Goal: Task Accomplishment & Management: Complete application form

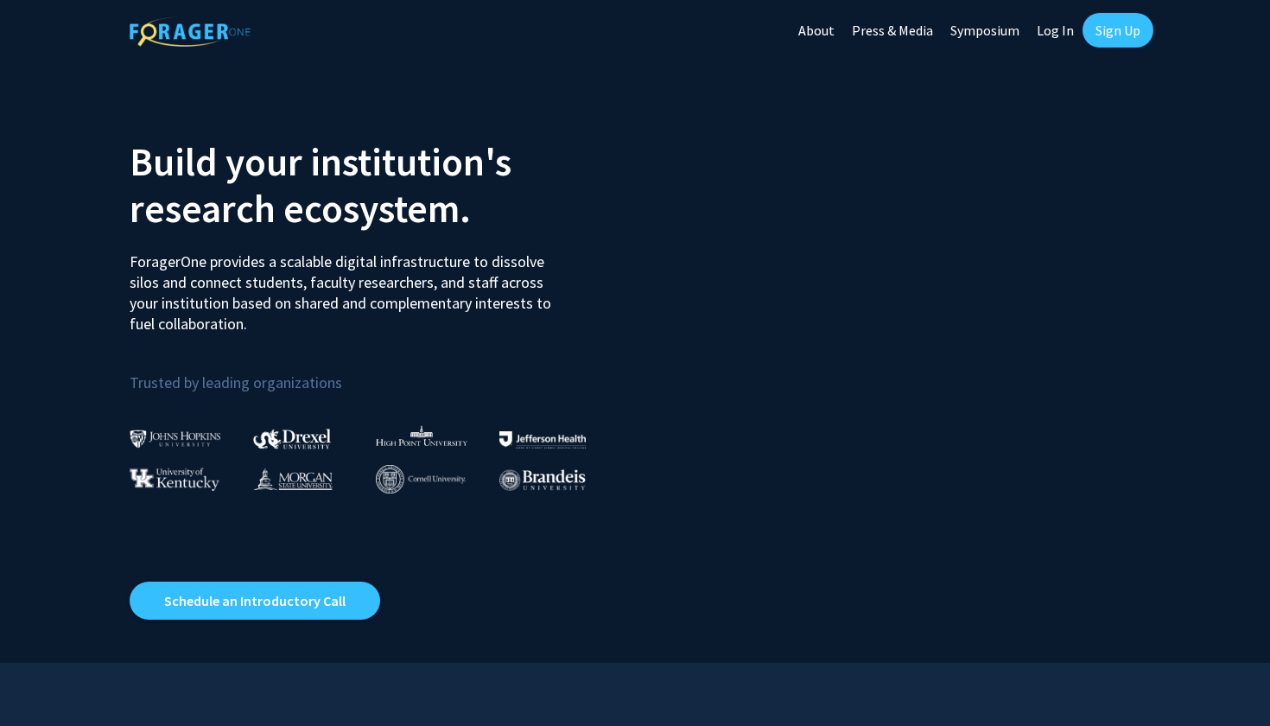
click at [1108, 41] on link "Sign Up" at bounding box center [1118, 30] width 71 height 35
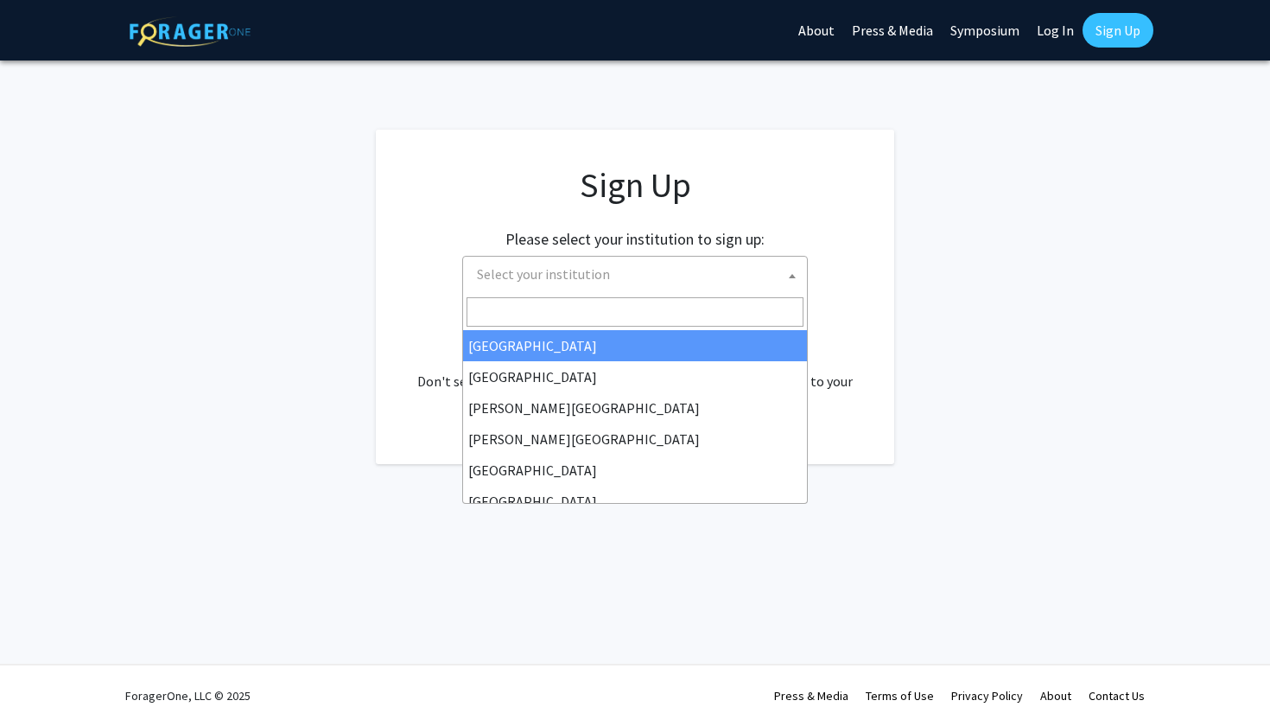
click at [767, 276] on span "Select your institution" at bounding box center [638, 274] width 337 height 35
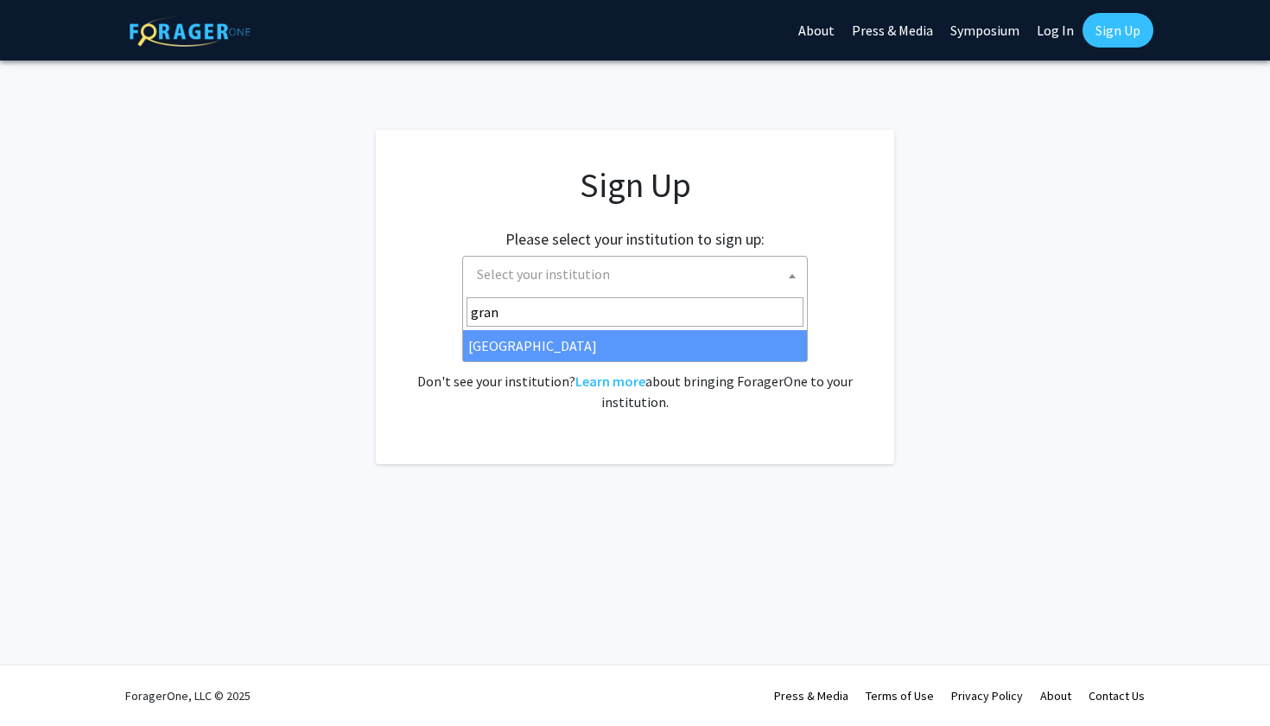
type input "grand"
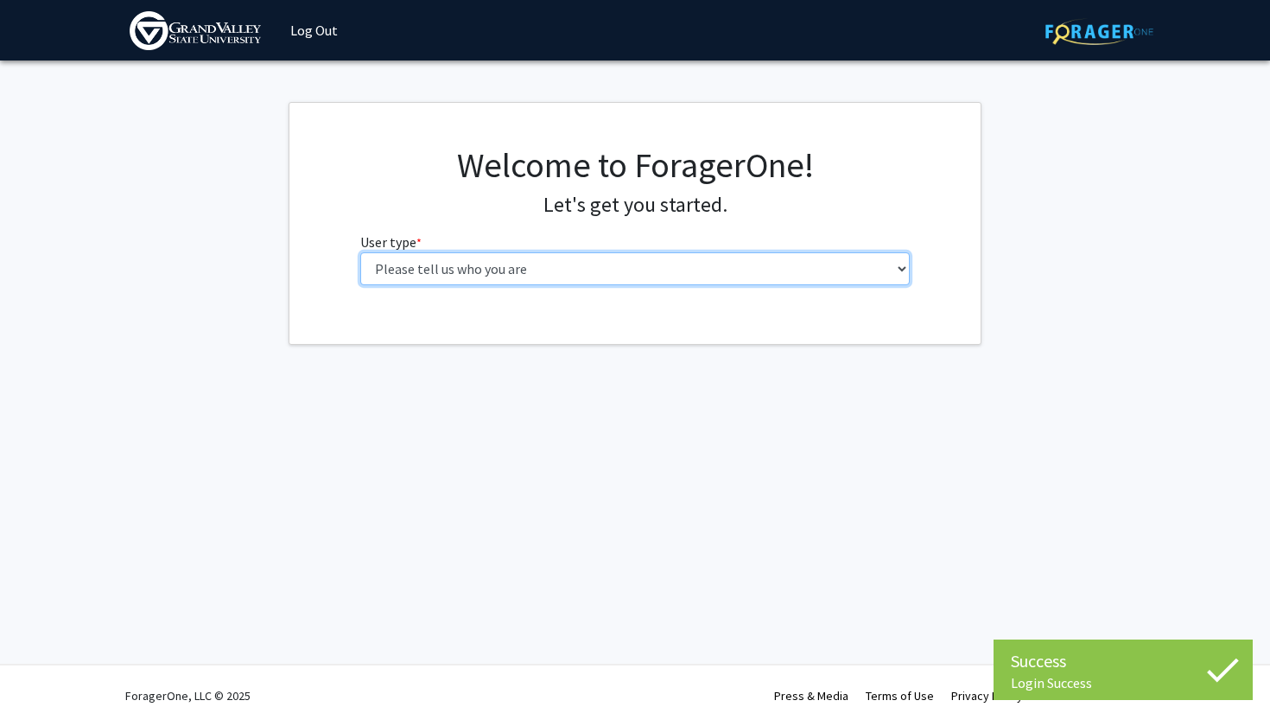
select select "1: undergrad"
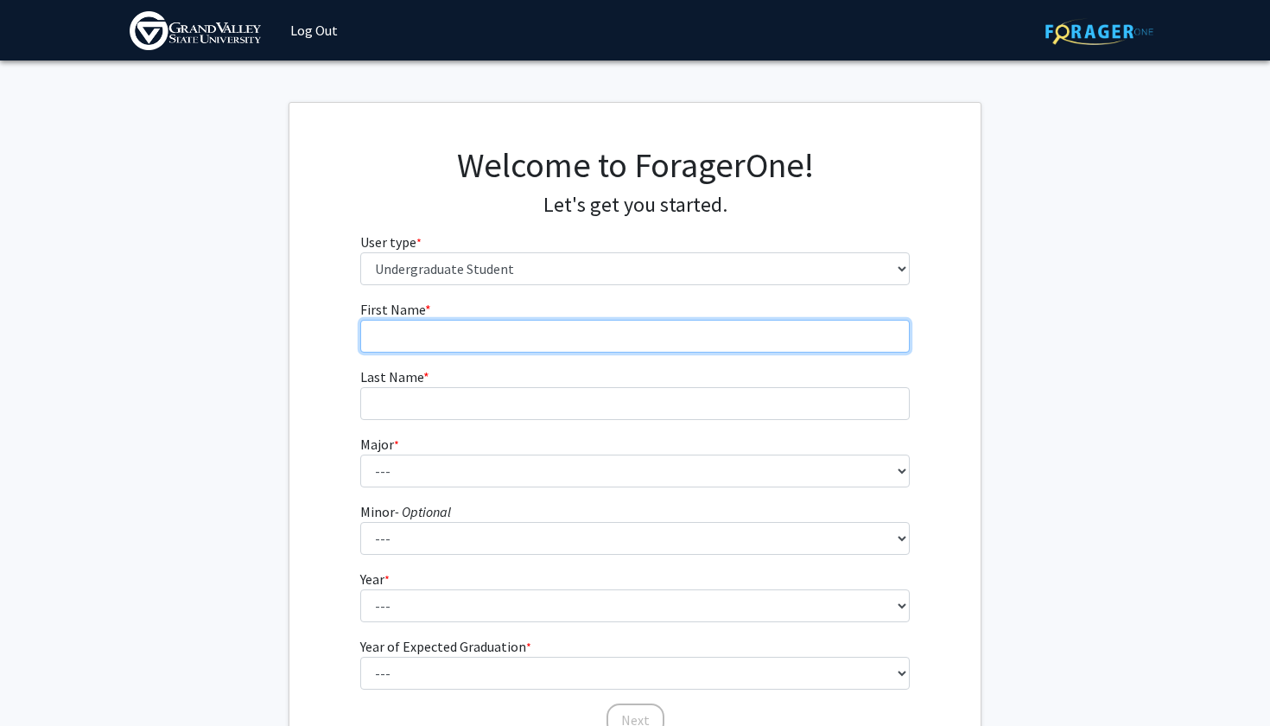
click at [670, 325] on input "First Name * required" at bounding box center [635, 336] width 550 height 33
type input "Carly"
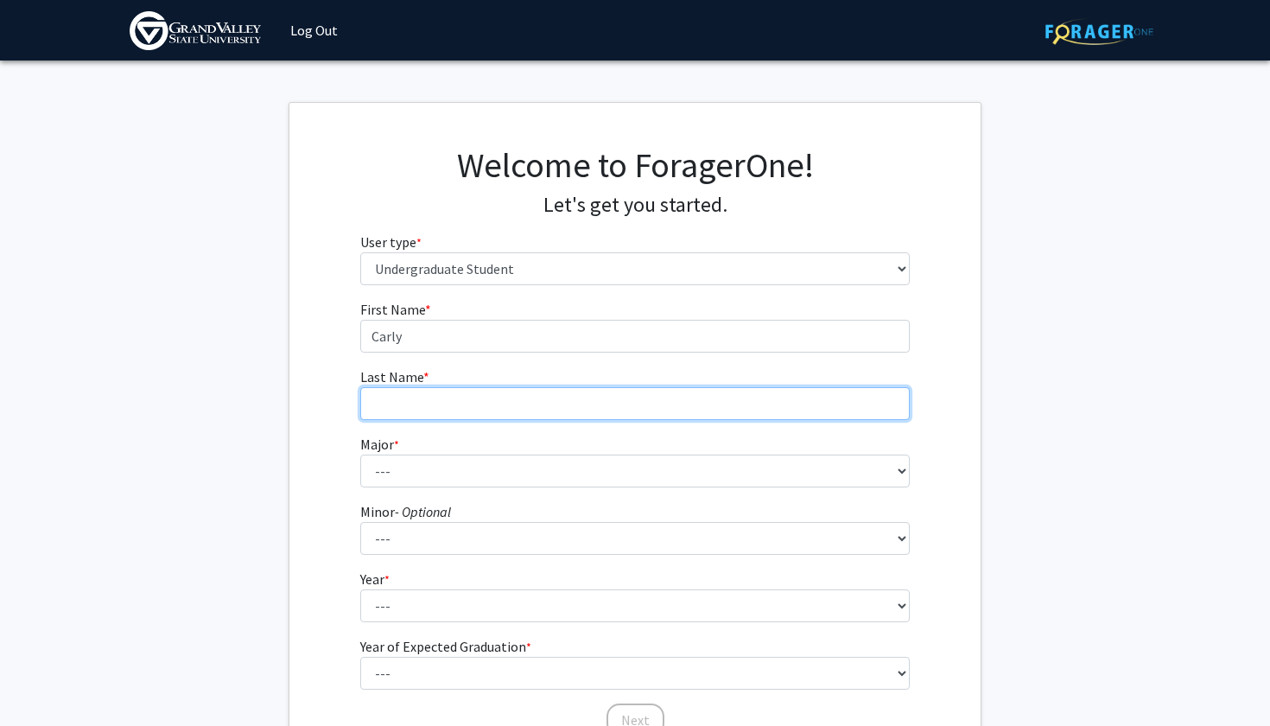
click at [594, 407] on input "Last Name * required" at bounding box center [635, 403] width 550 height 33
type input "Chopp"
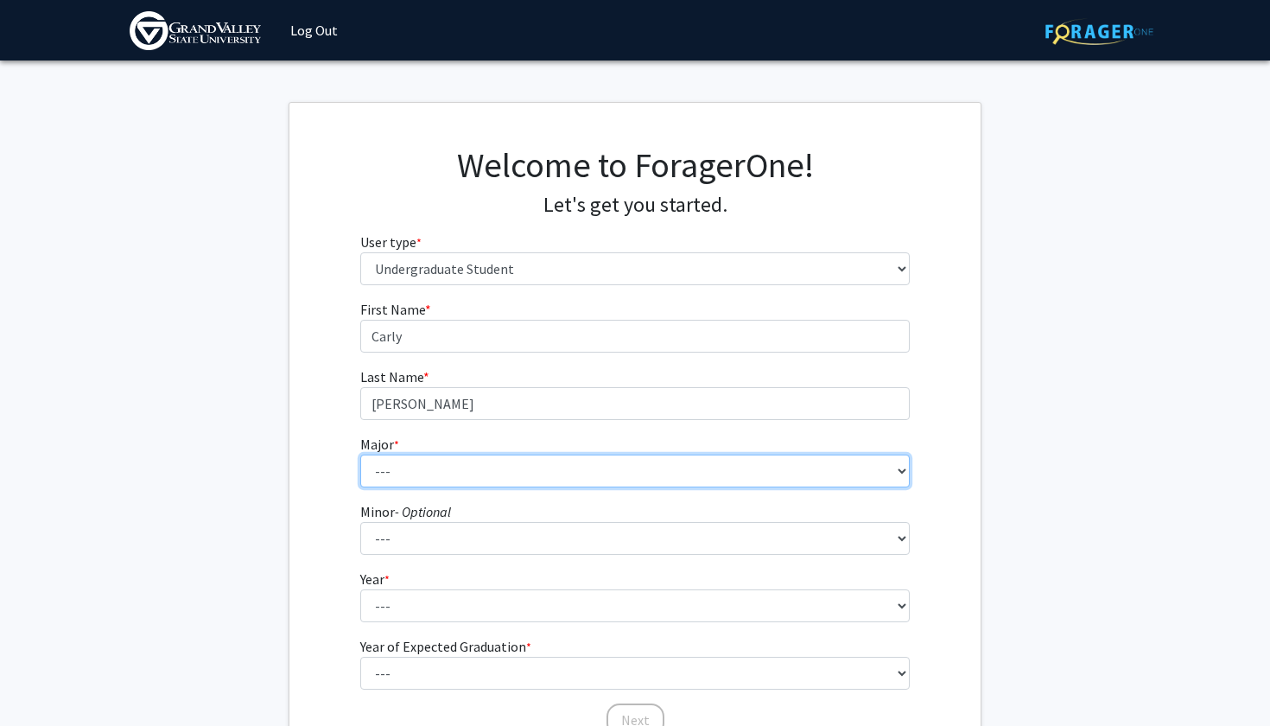
select select "45: 1920"
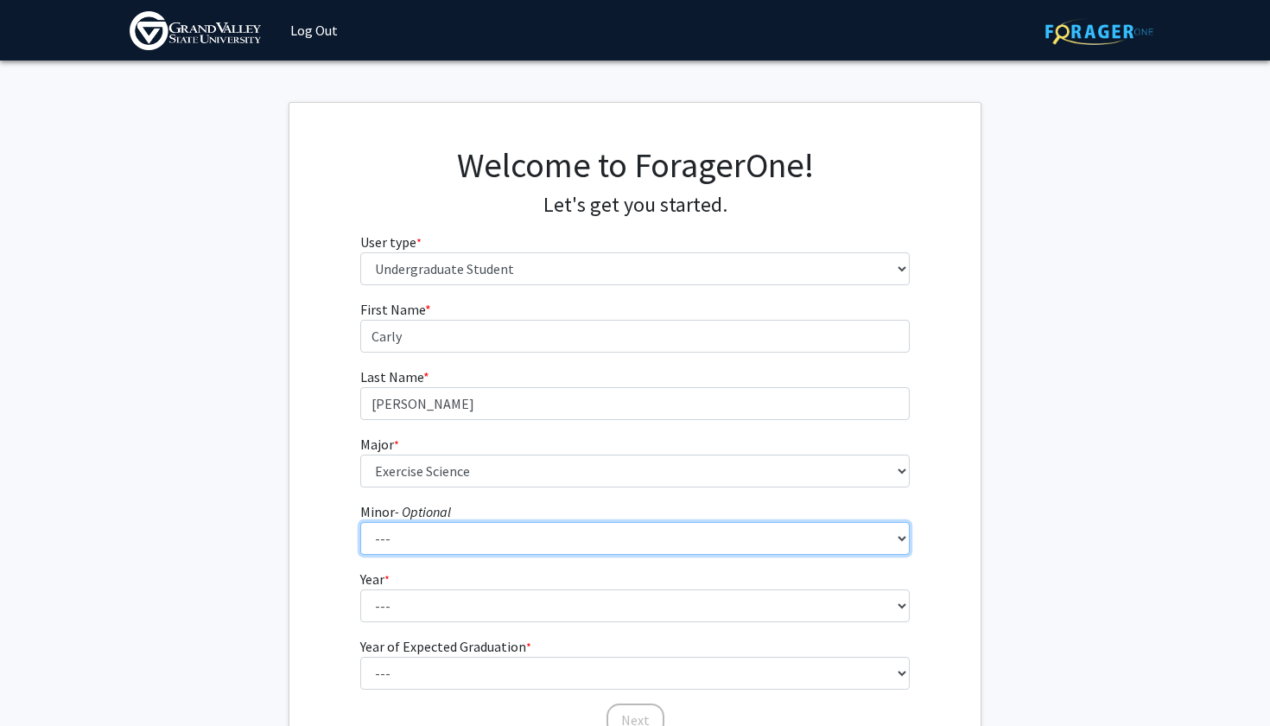
select select "26: 1509"
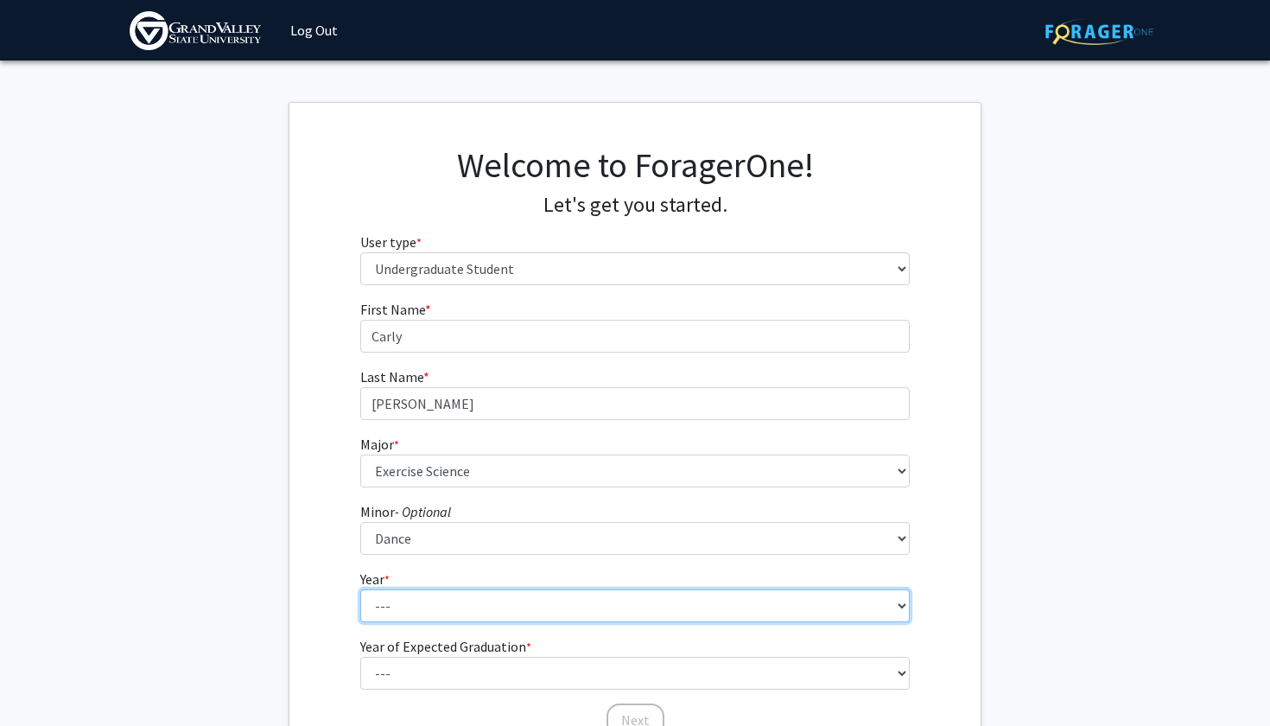
select select "1: first-year"
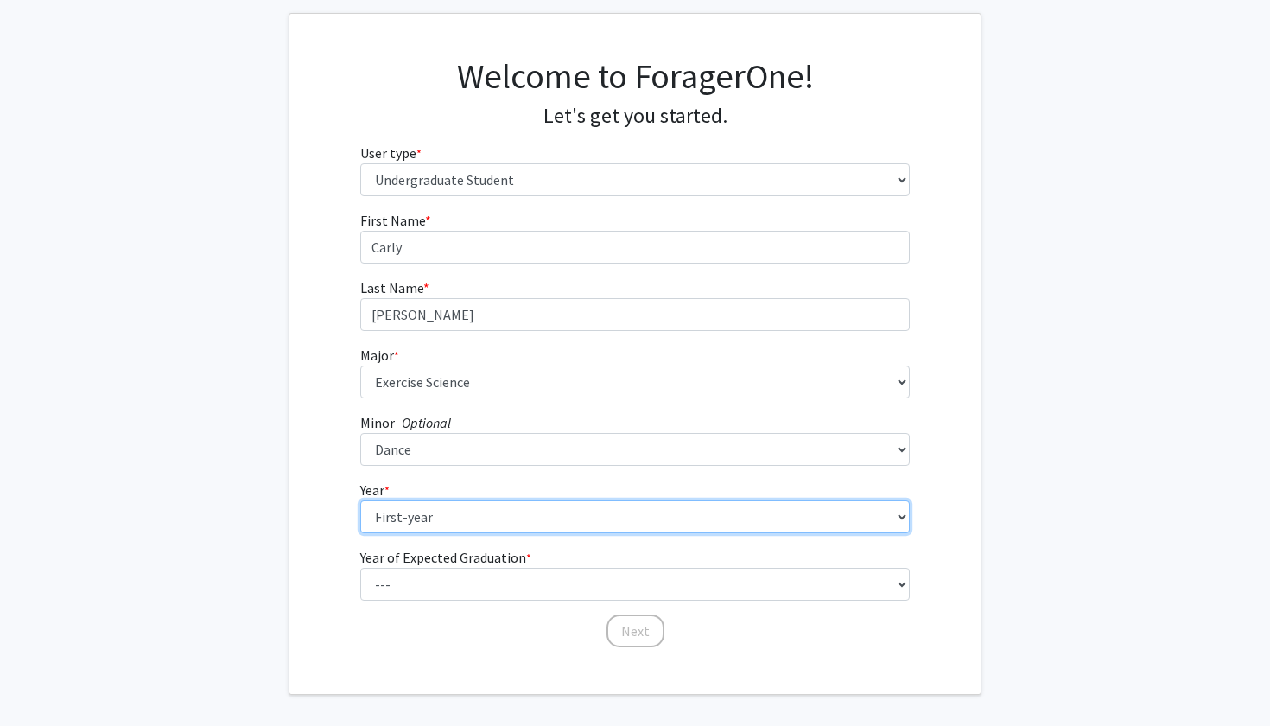
scroll to position [125, 0]
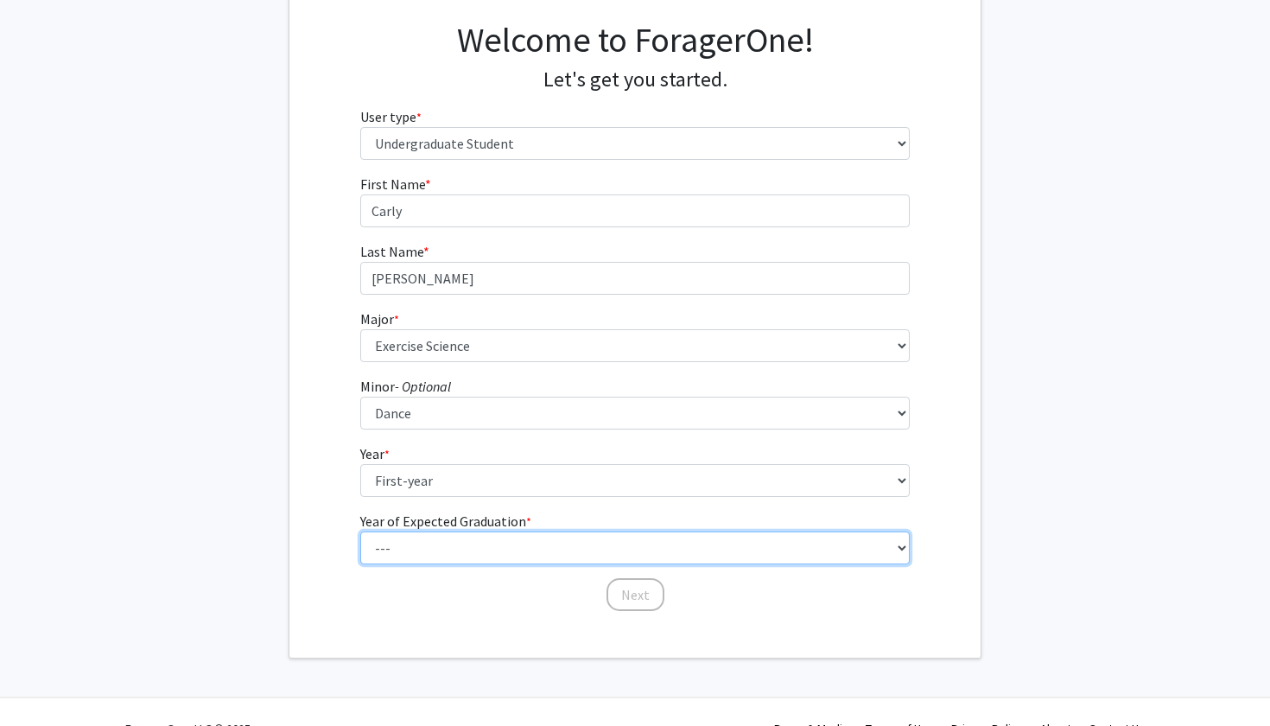
select select "5: 2029"
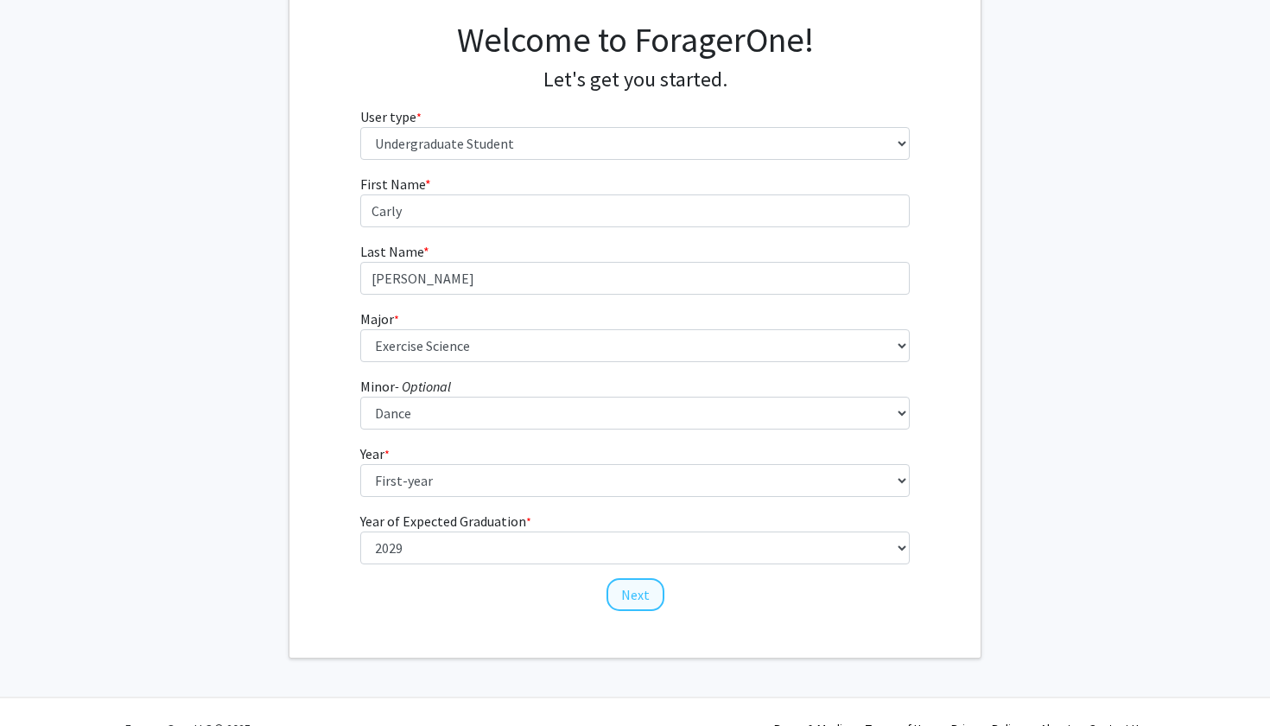
click at [615, 594] on button "Next" at bounding box center [636, 594] width 58 height 33
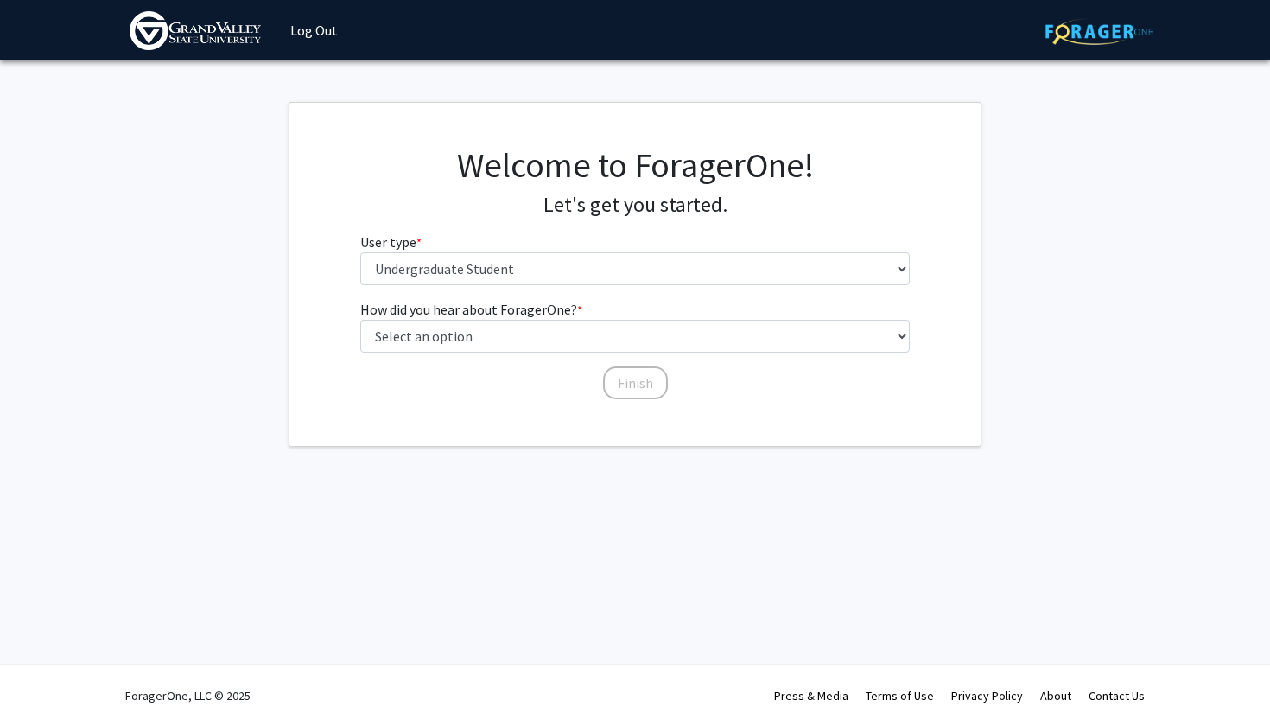
scroll to position [0, 0]
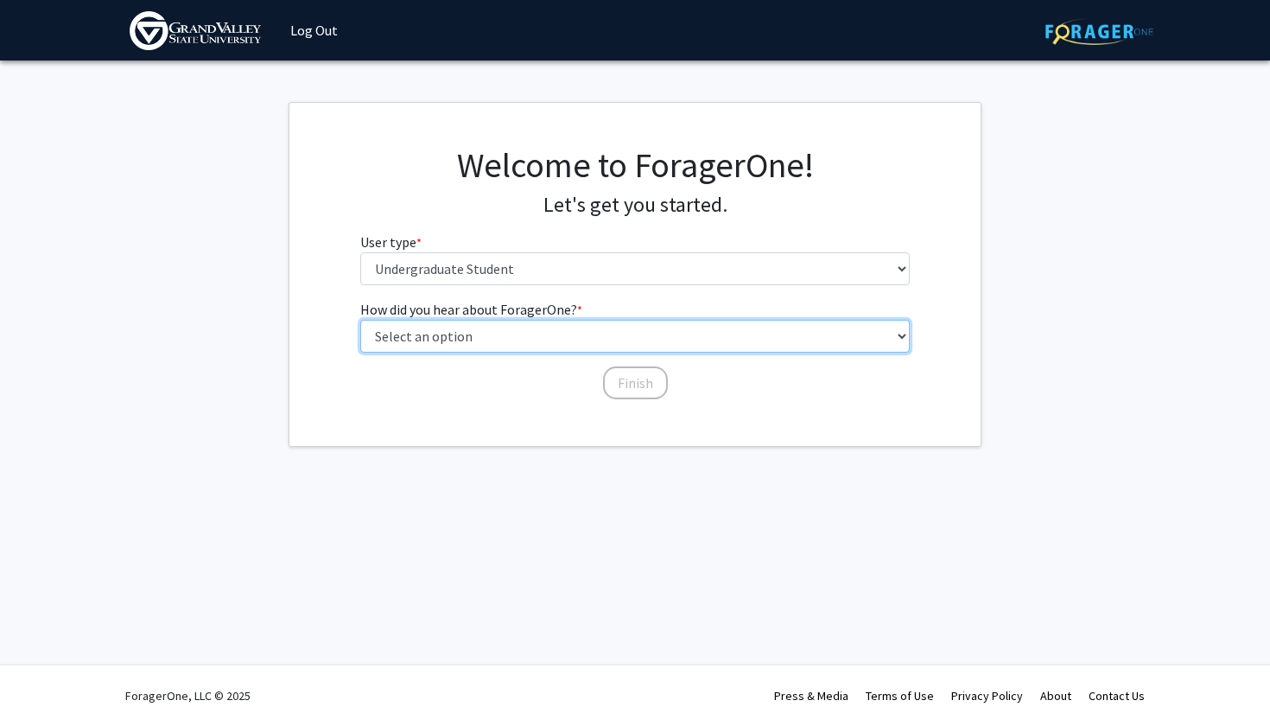
select select "2: faculty_recommendation"
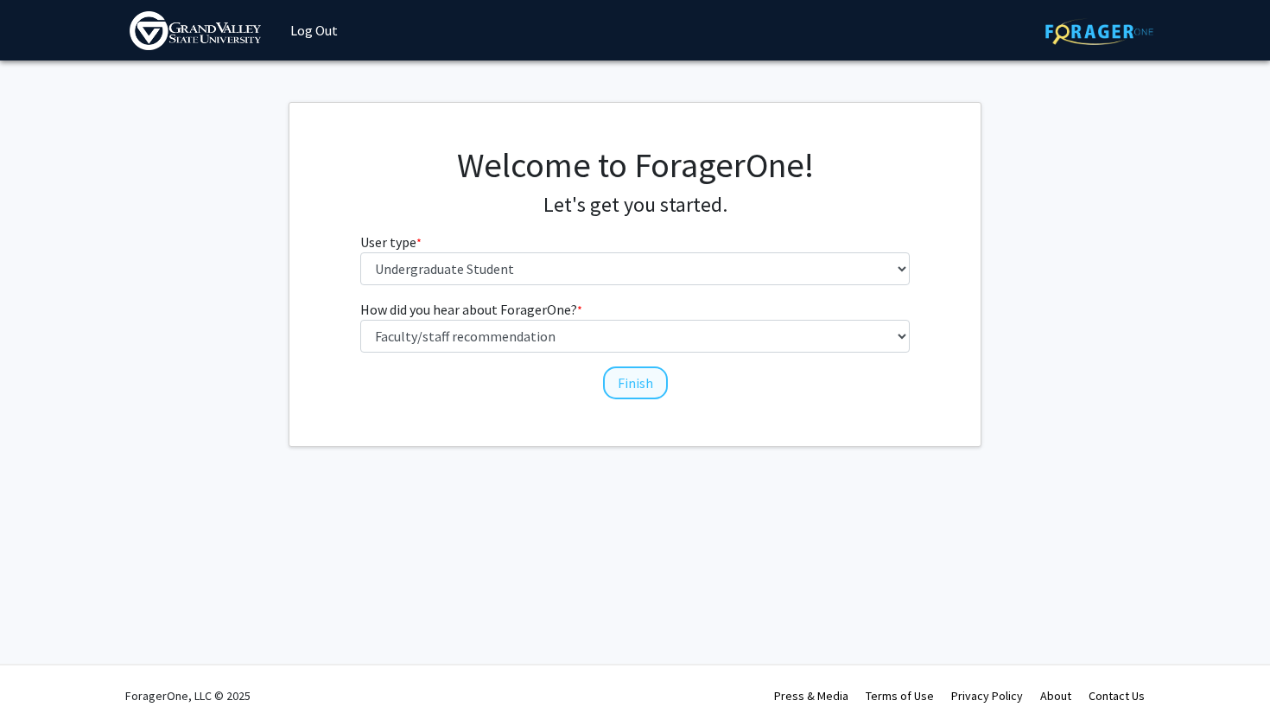
click at [627, 385] on button "Finish" at bounding box center [635, 382] width 65 height 33
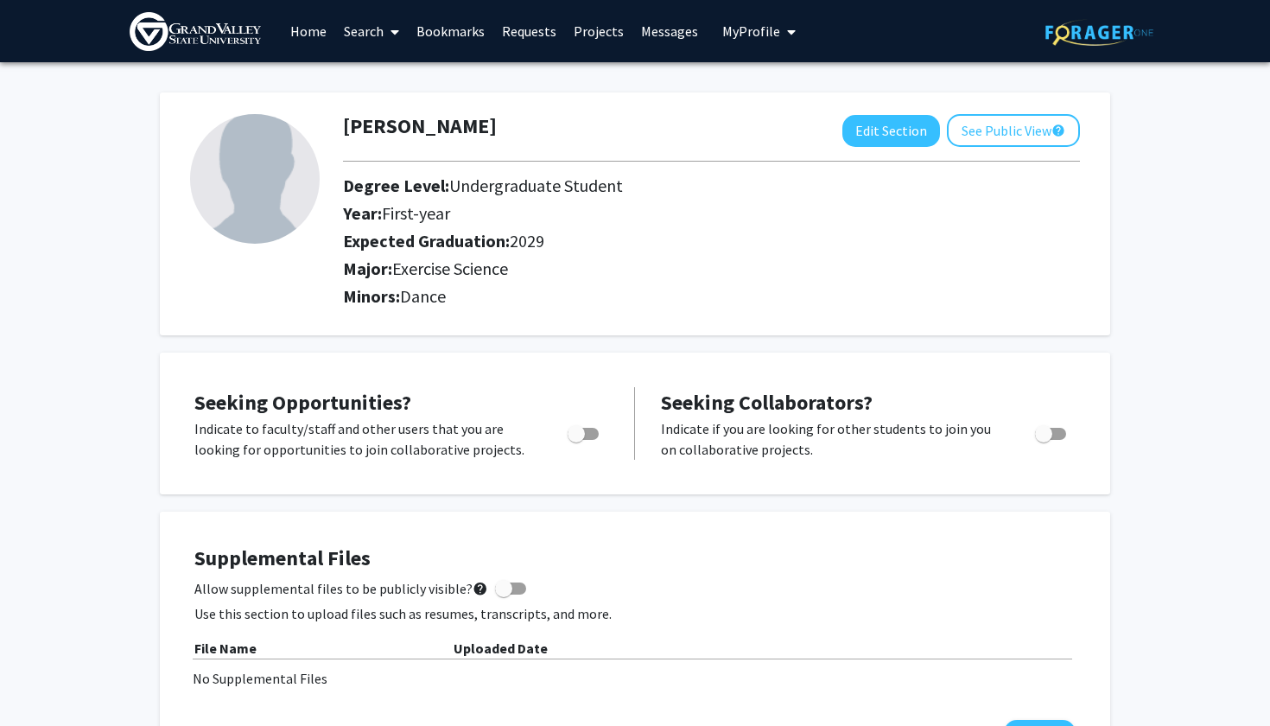
click at [314, 34] on link "Home" at bounding box center [309, 31] width 54 height 60
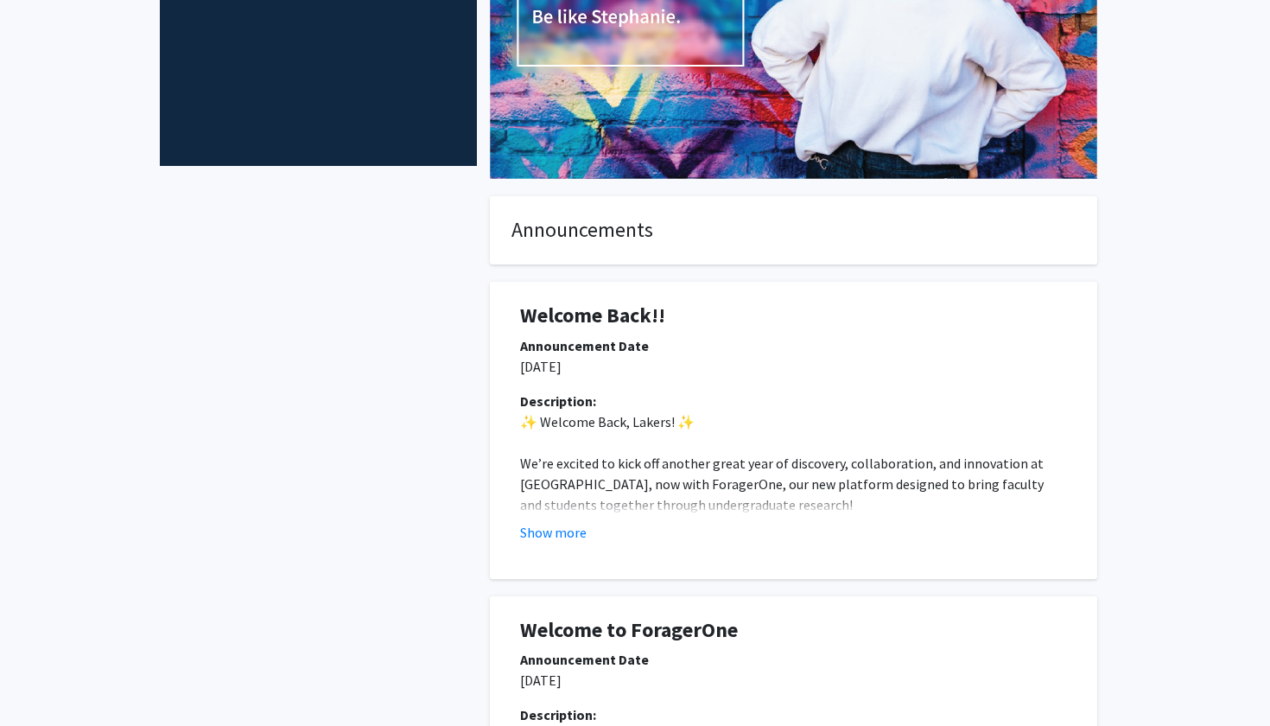
scroll to position [283, 0]
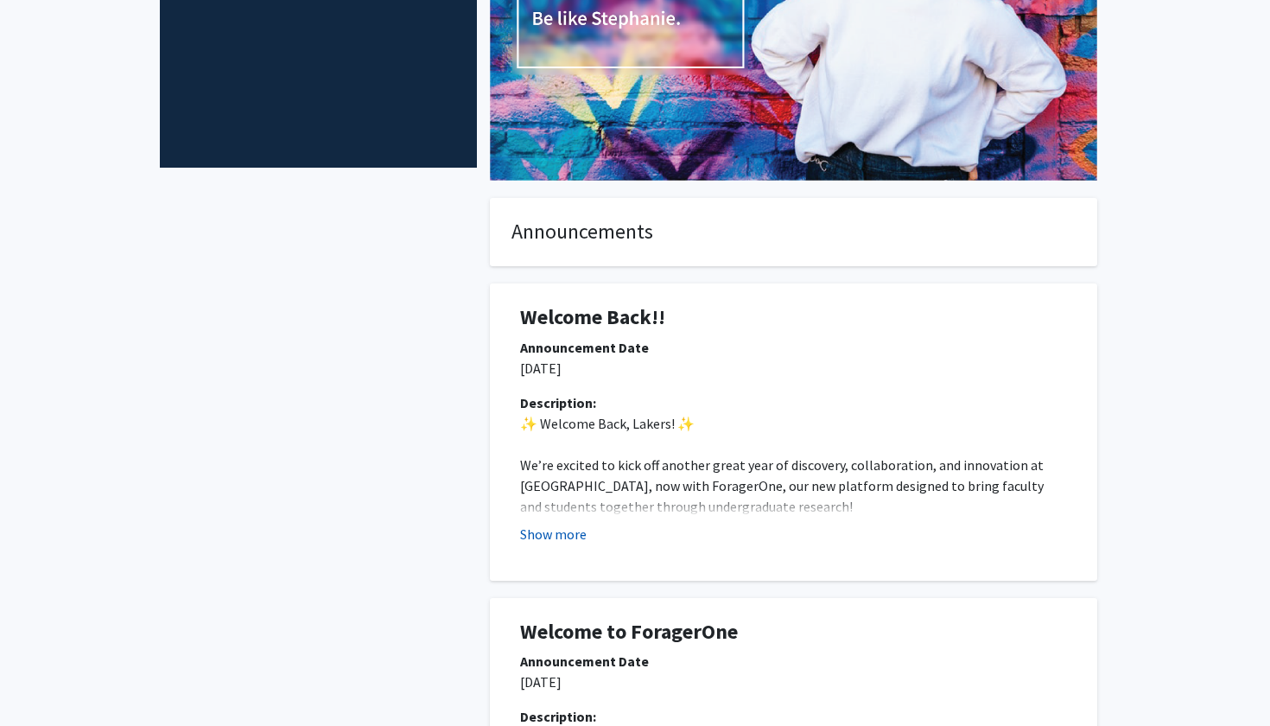
click at [538, 537] on button "Show more" at bounding box center [553, 534] width 67 height 21
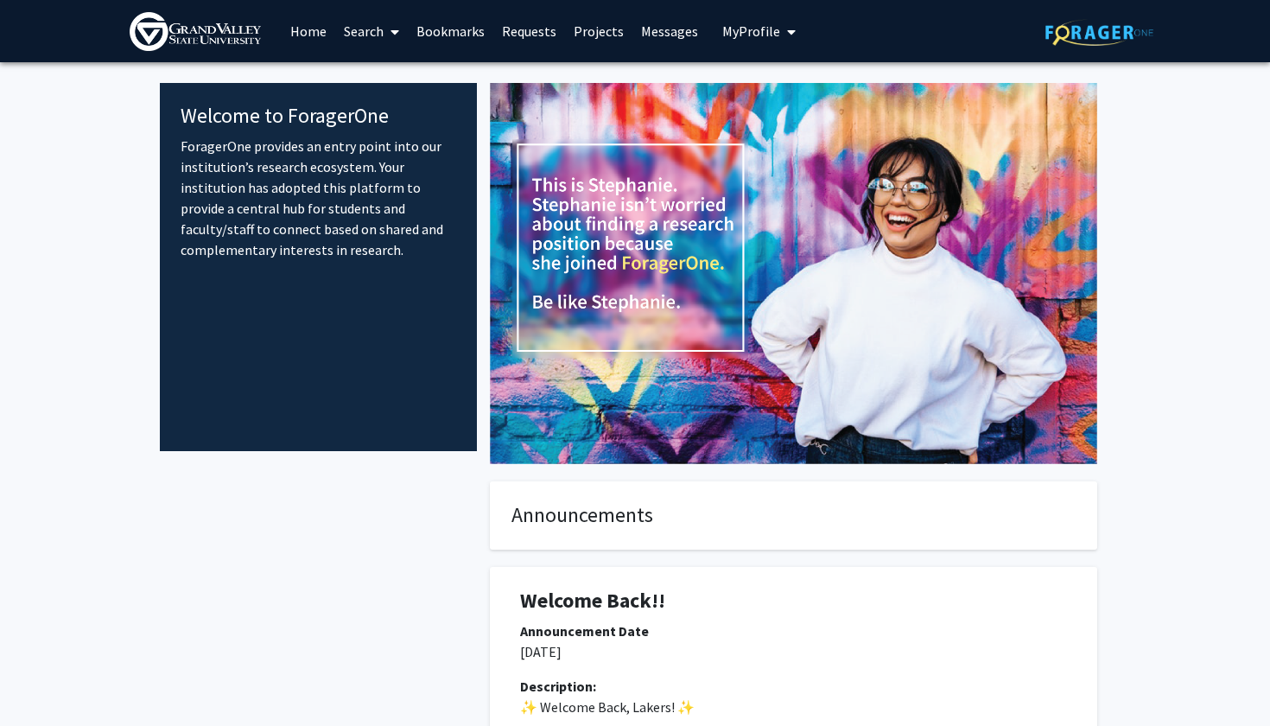
scroll to position [0, 0]
click at [393, 25] on span at bounding box center [392, 32] width 16 height 60
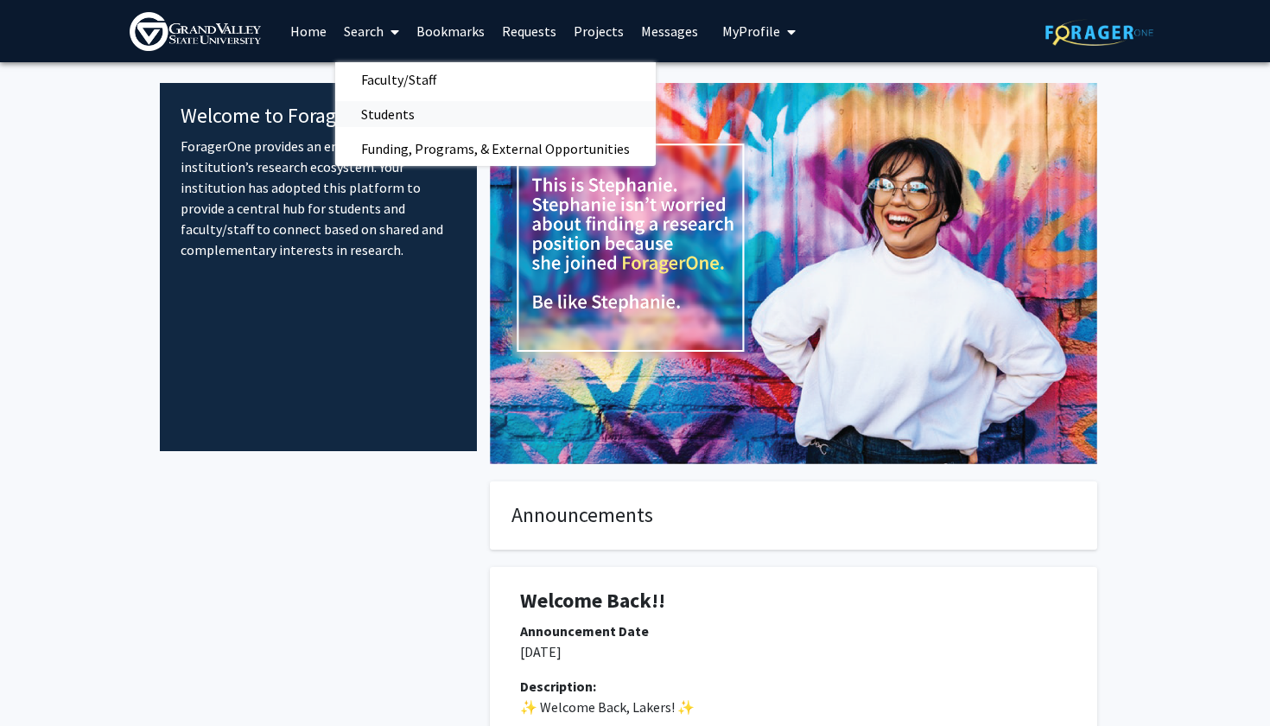
click at [385, 124] on span "Students" at bounding box center [387, 114] width 105 height 35
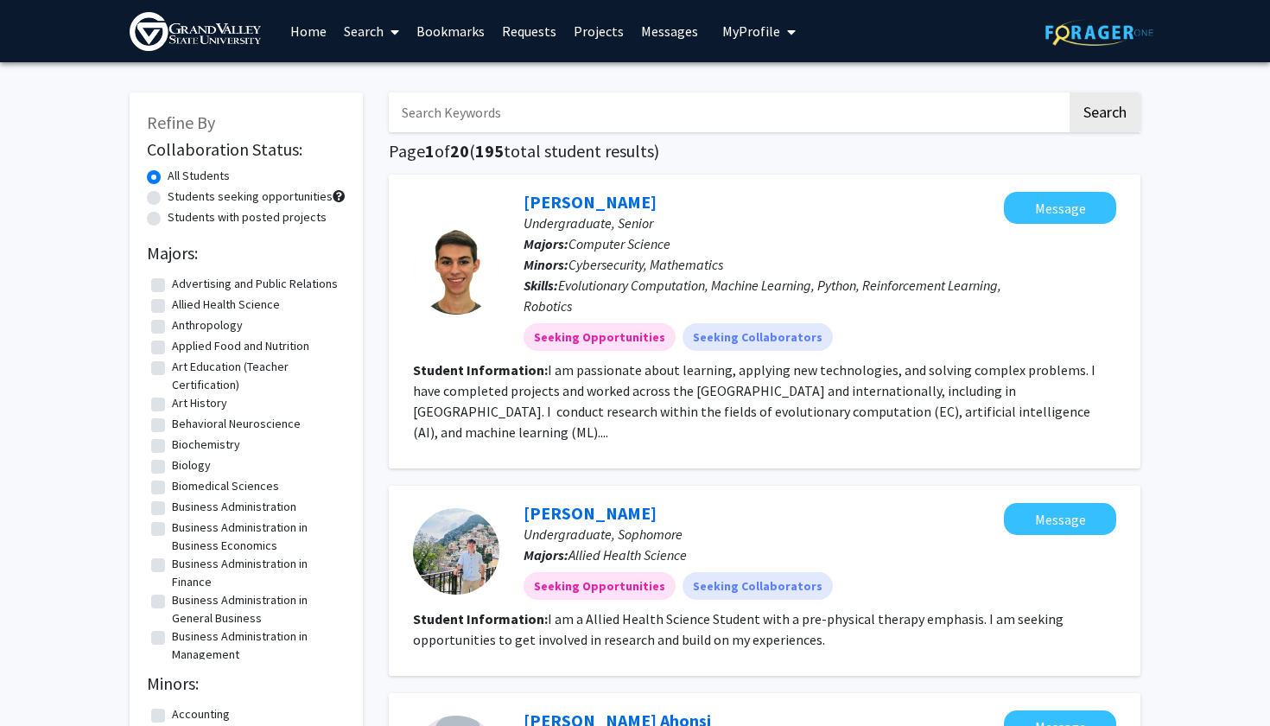
click at [384, 36] on link "Search" at bounding box center [371, 31] width 73 height 60
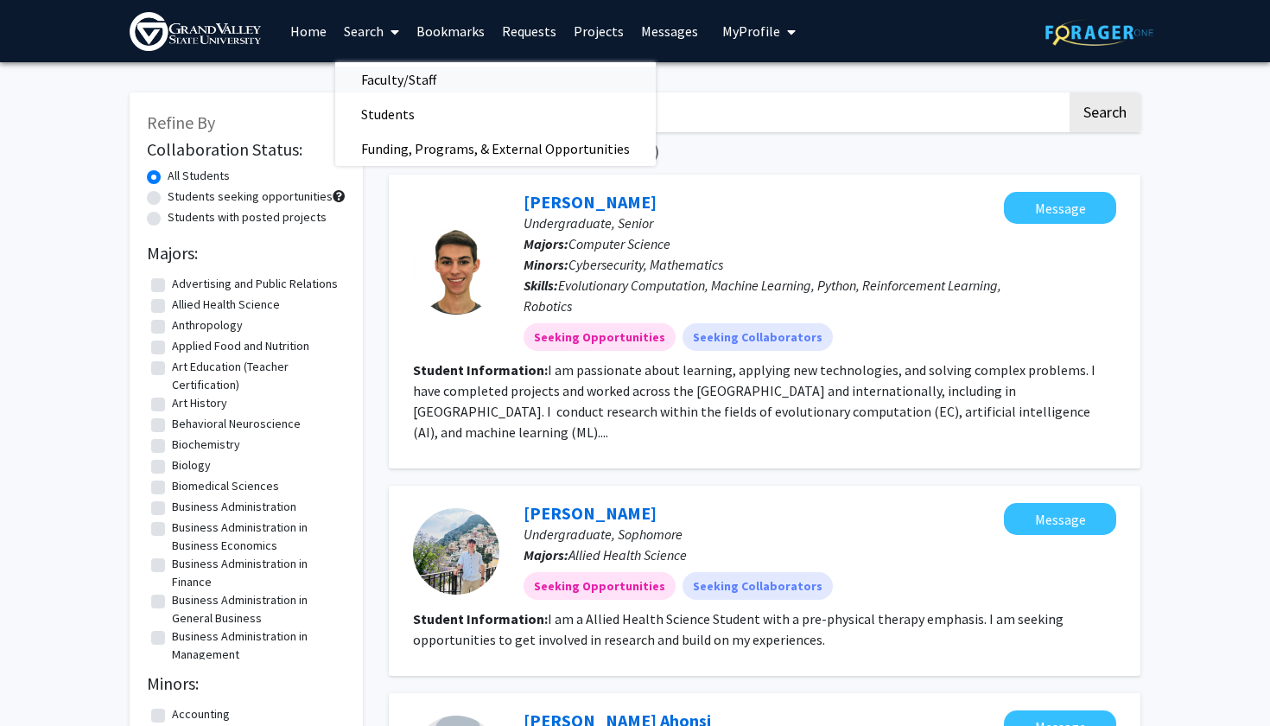
click at [402, 75] on span "Faculty/Staff" at bounding box center [398, 79] width 127 height 35
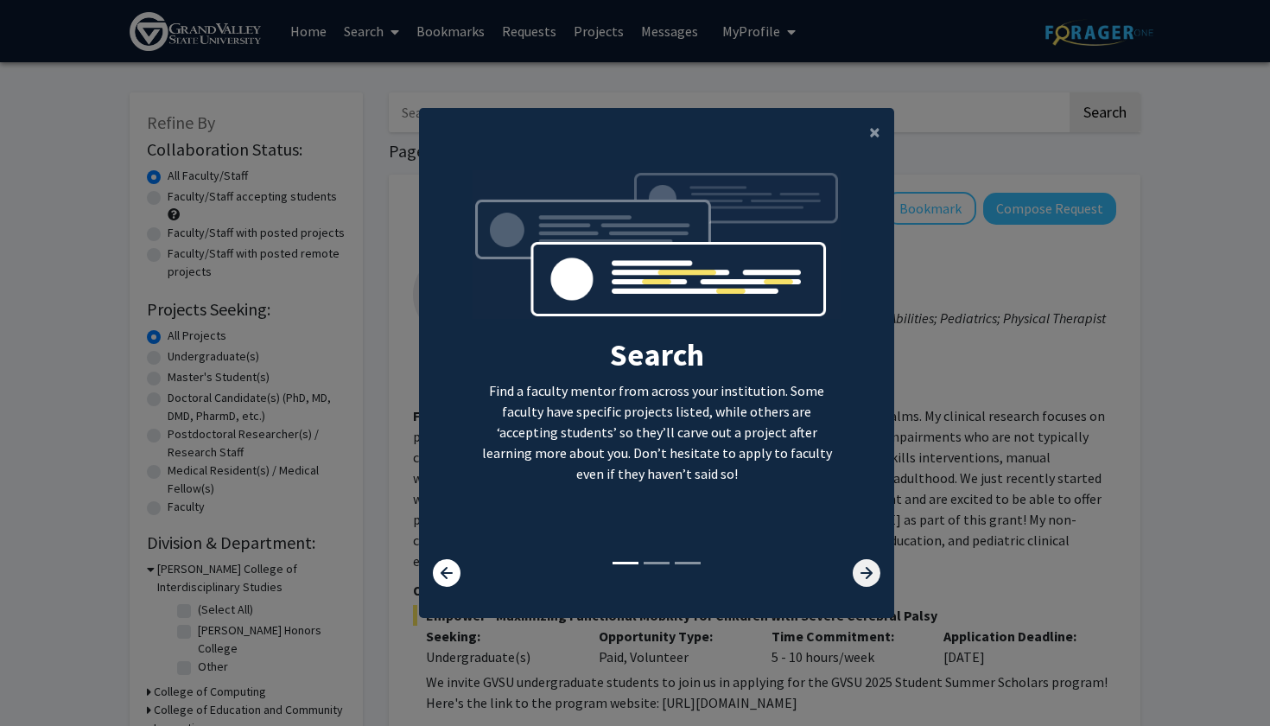
click at [861, 581] on icon at bounding box center [867, 573] width 28 height 28
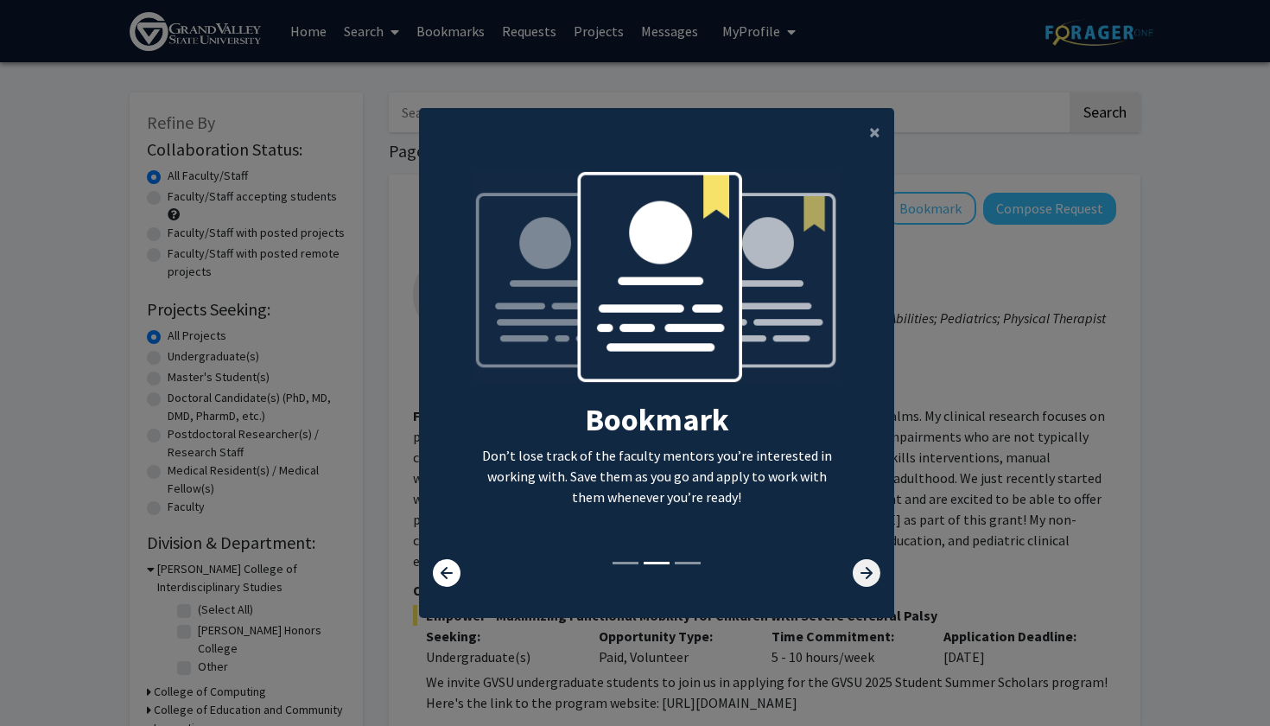
click at [861, 581] on icon at bounding box center [867, 573] width 28 height 28
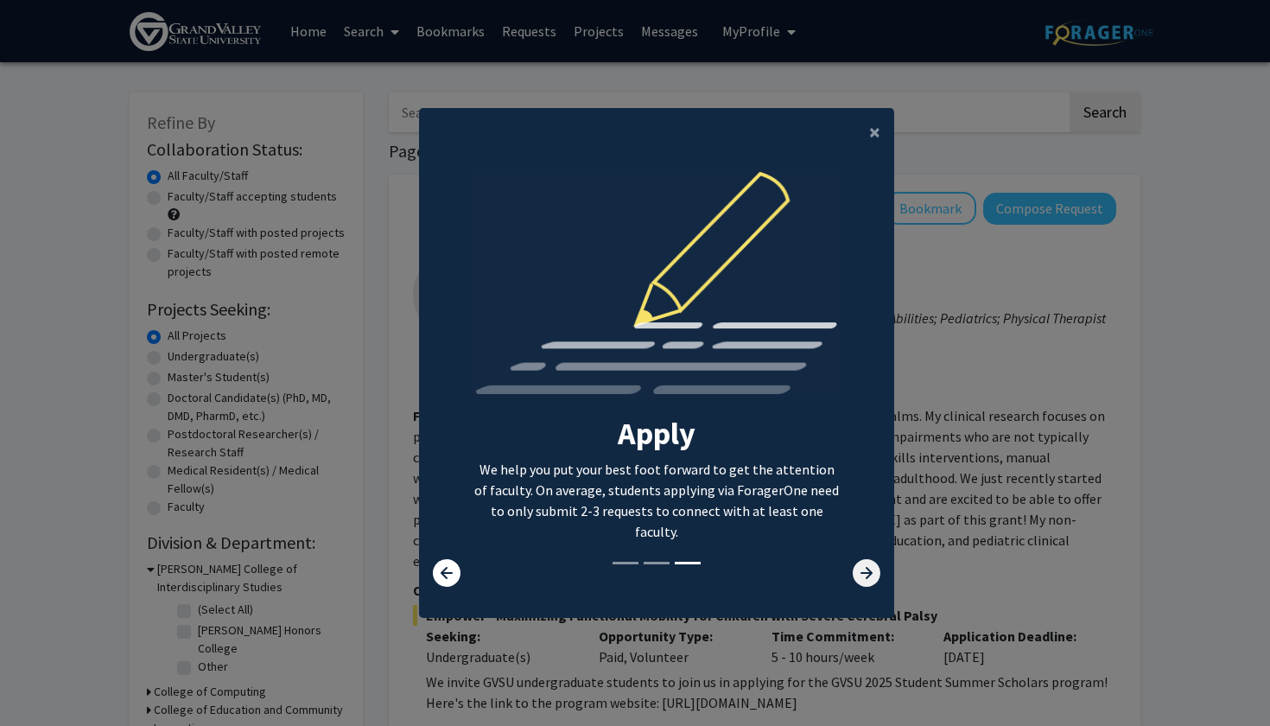
click at [861, 581] on icon at bounding box center [867, 573] width 28 height 28
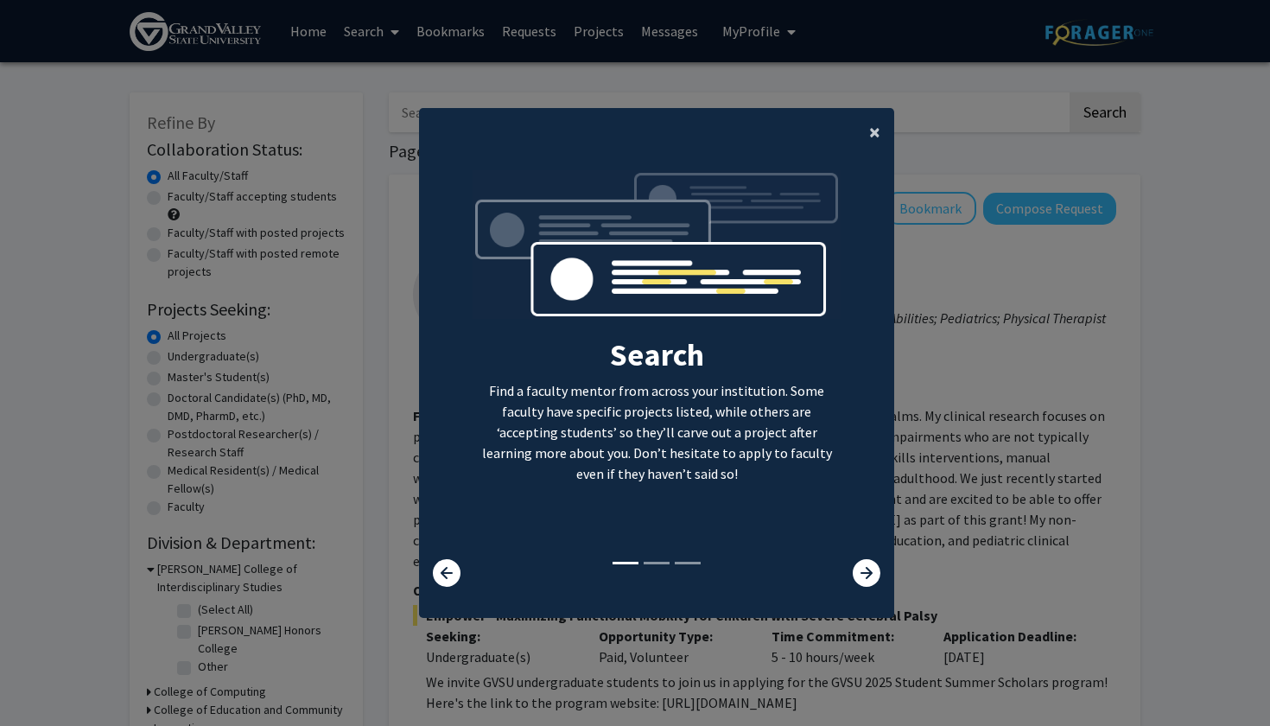
click at [873, 124] on span "×" at bounding box center [874, 131] width 11 height 27
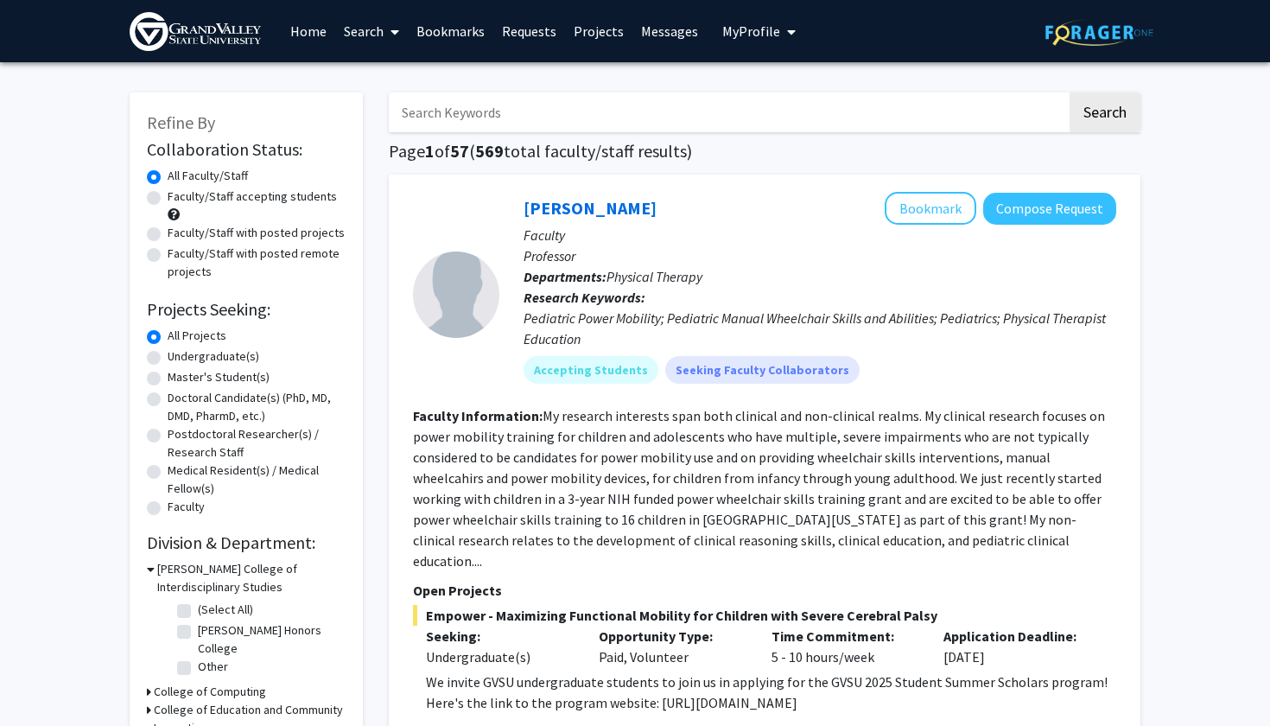
click at [719, 132] on input "Search Keywords" at bounding box center [728, 112] width 678 height 40
type input "dance"
click at [1104, 115] on button "Search" at bounding box center [1105, 112] width 71 height 40
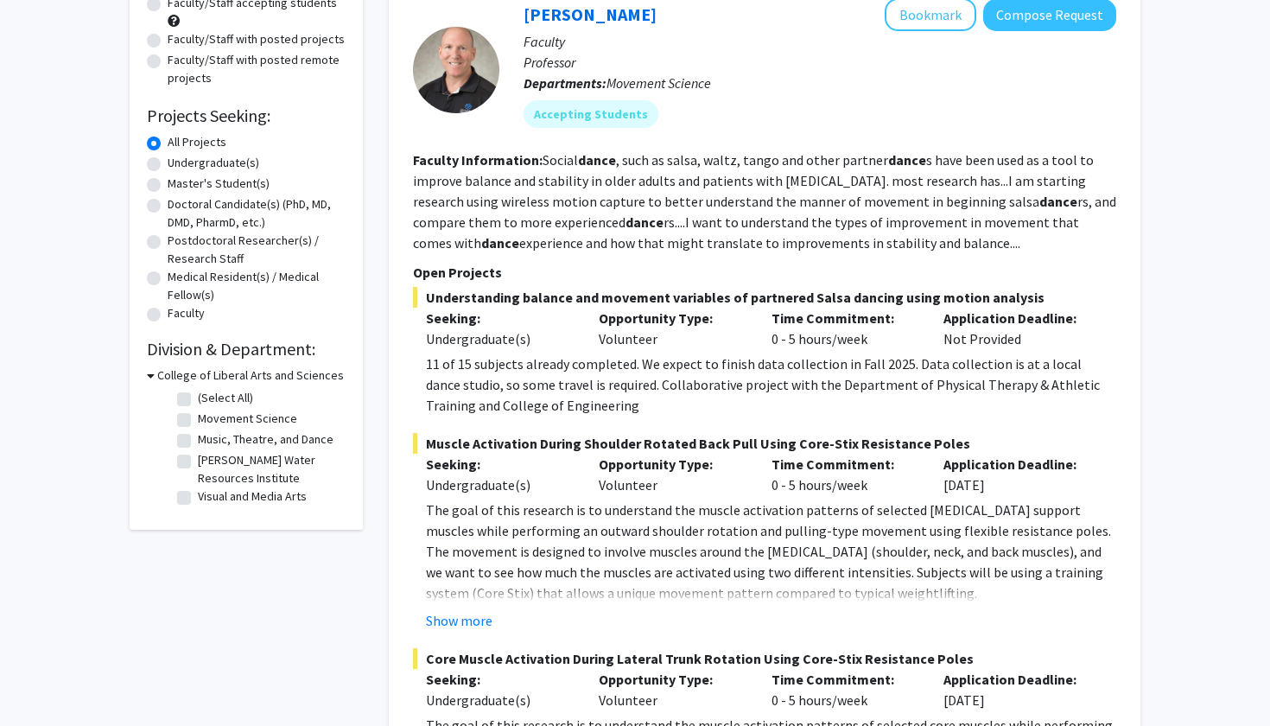
scroll to position [191, 0]
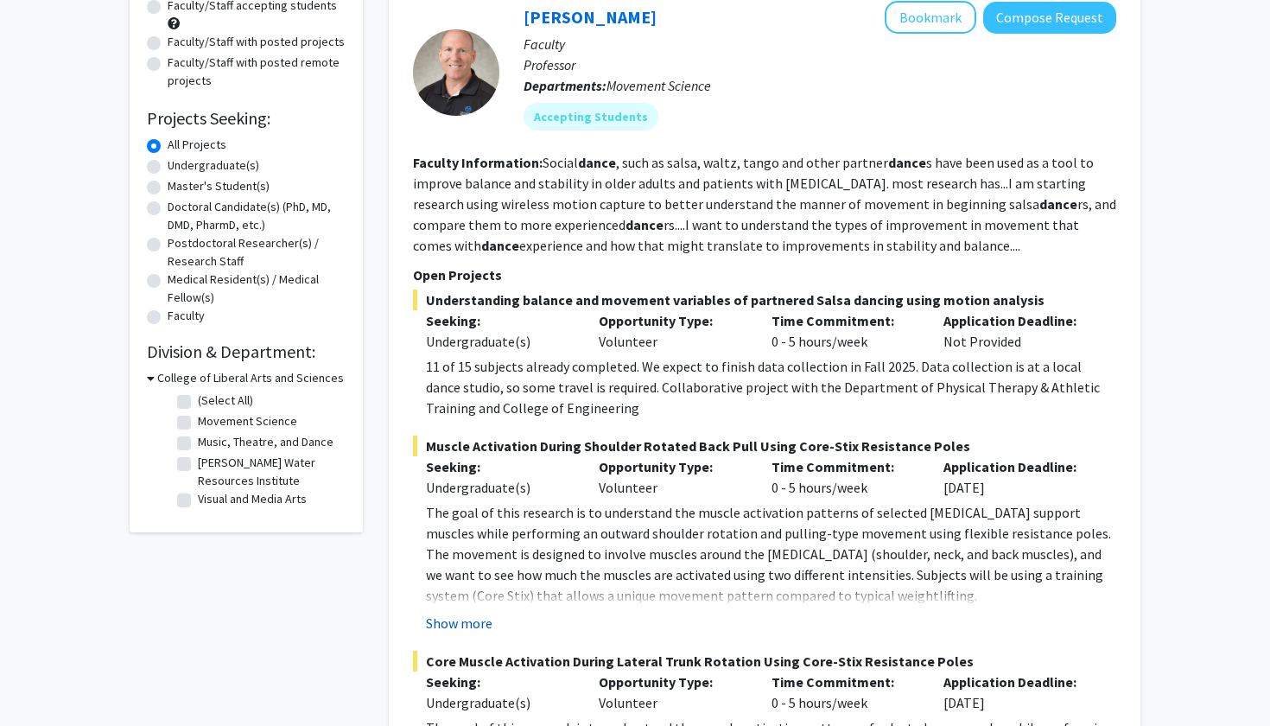
click at [453, 625] on button "Show more" at bounding box center [459, 623] width 67 height 21
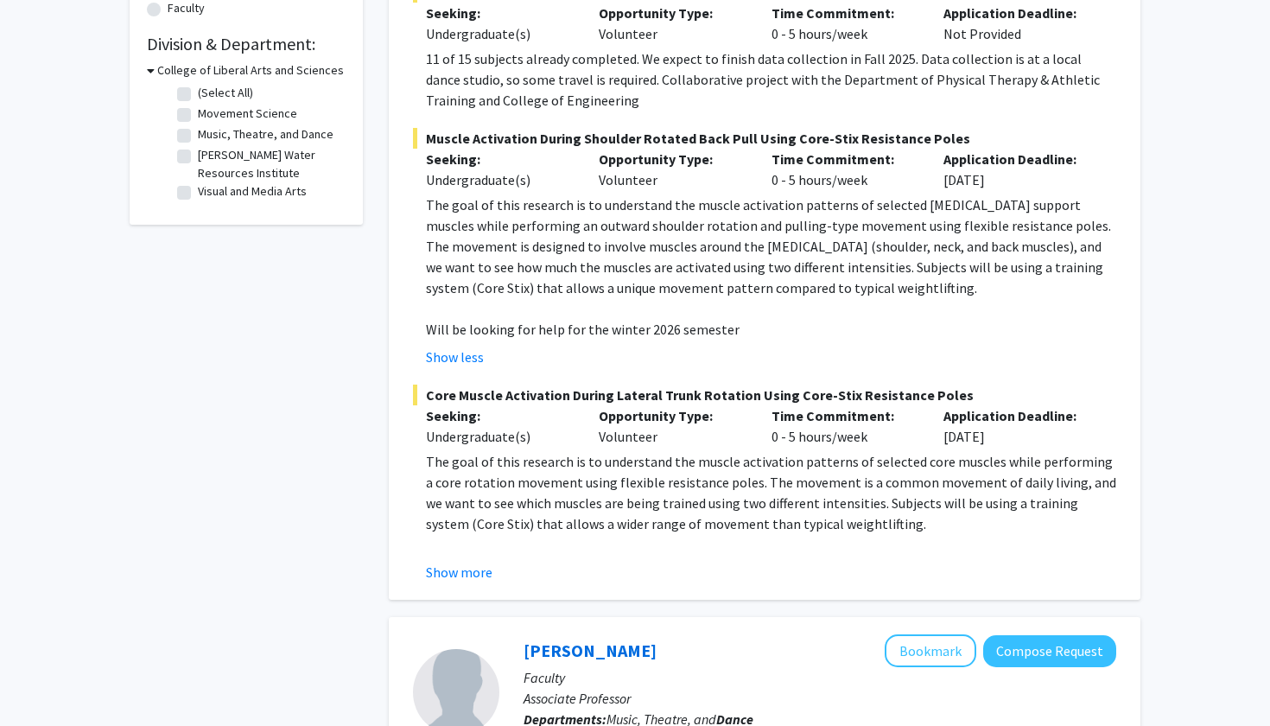
scroll to position [499, 0]
click at [453, 574] on button "Show more" at bounding box center [459, 571] width 67 height 21
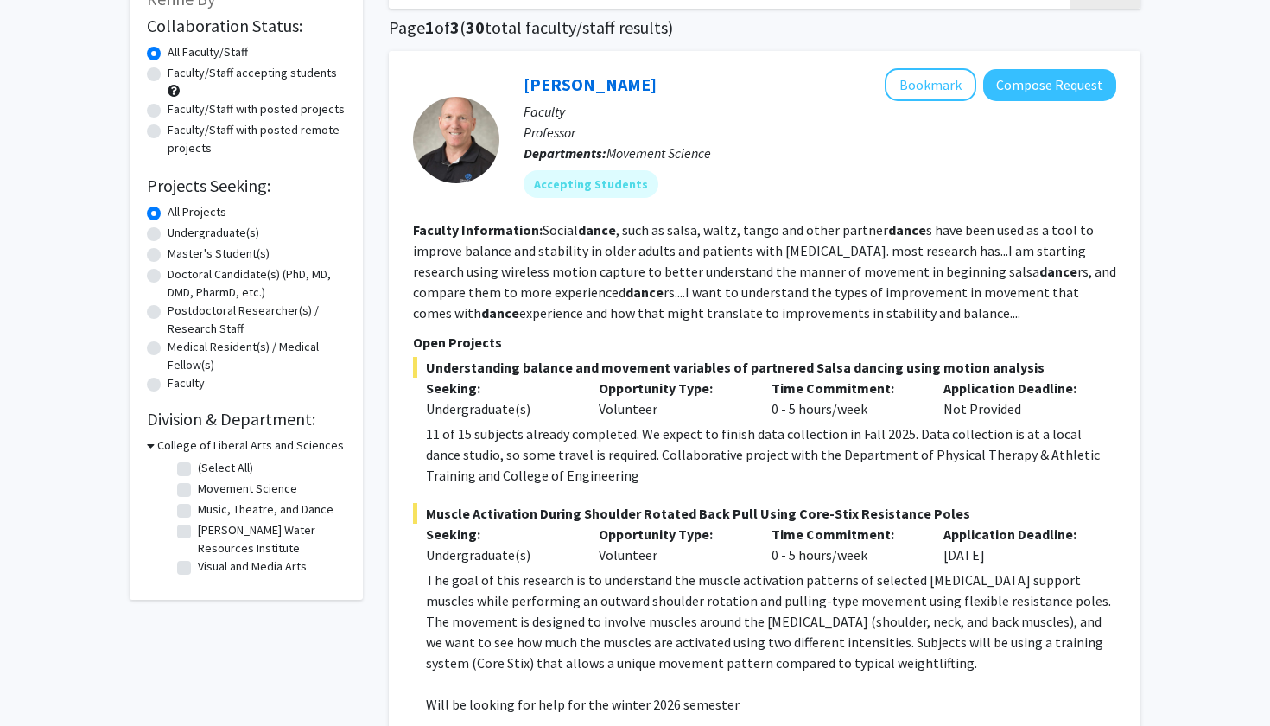
scroll to position [124, 0]
click at [935, 95] on button "Bookmark" at bounding box center [931, 84] width 92 height 33
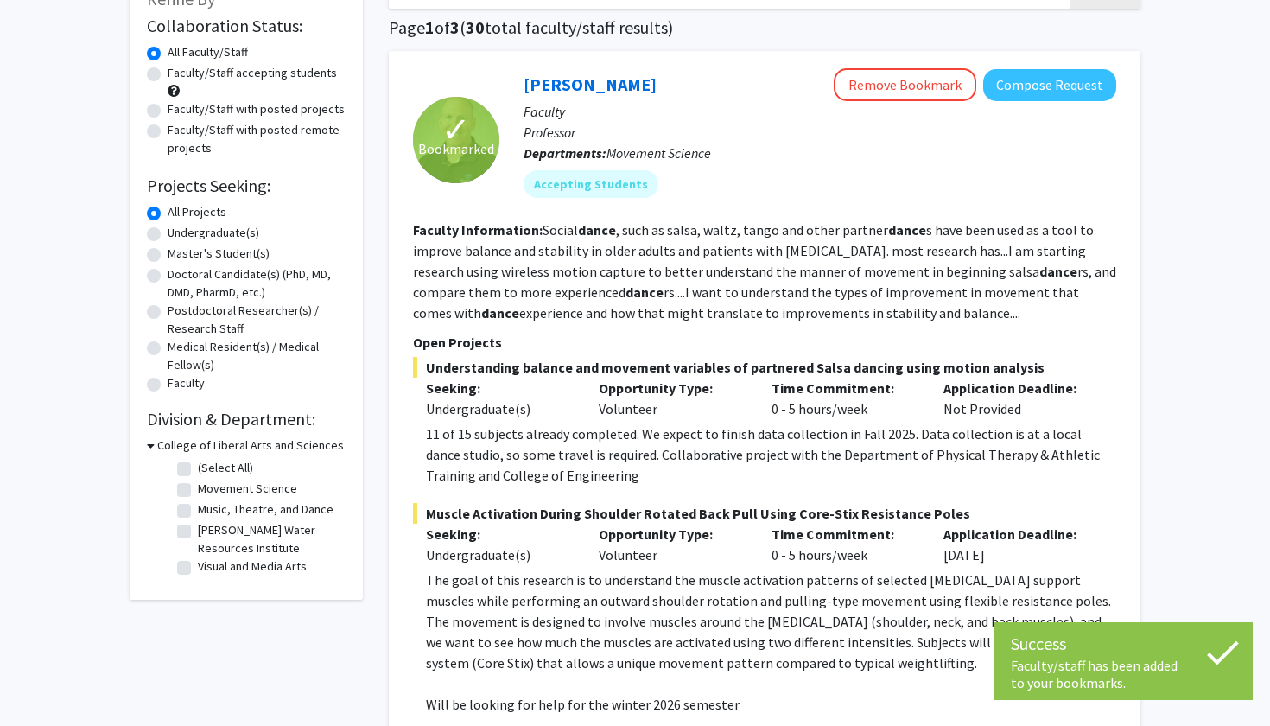
click at [198, 495] on label "Movement Science" at bounding box center [247, 489] width 99 height 18
click at [198, 491] on input "Movement Science" at bounding box center [203, 485] width 11 height 11
checkbox input "true"
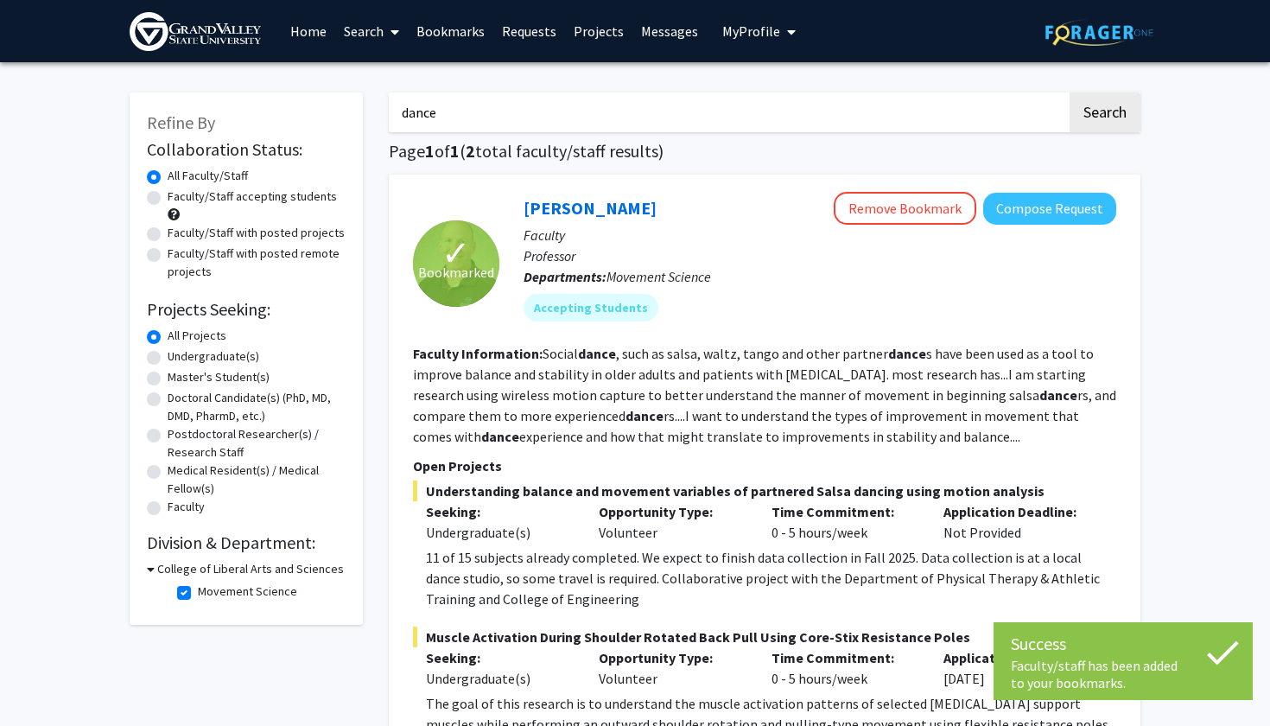
click at [155, 569] on div "College of Liberal Arts and Sciences" at bounding box center [246, 569] width 199 height 18
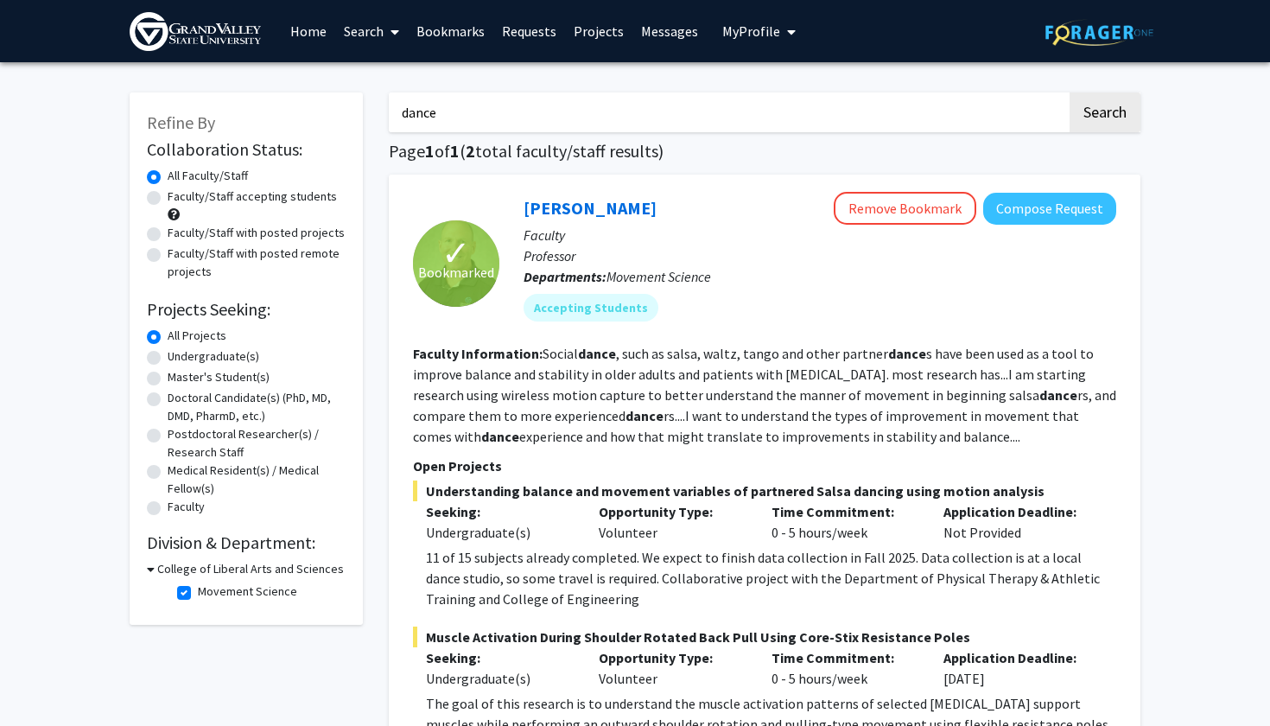
click at [507, 130] on input "dance" at bounding box center [728, 112] width 678 height 40
click at [1104, 115] on button "Search" at bounding box center [1105, 112] width 71 height 40
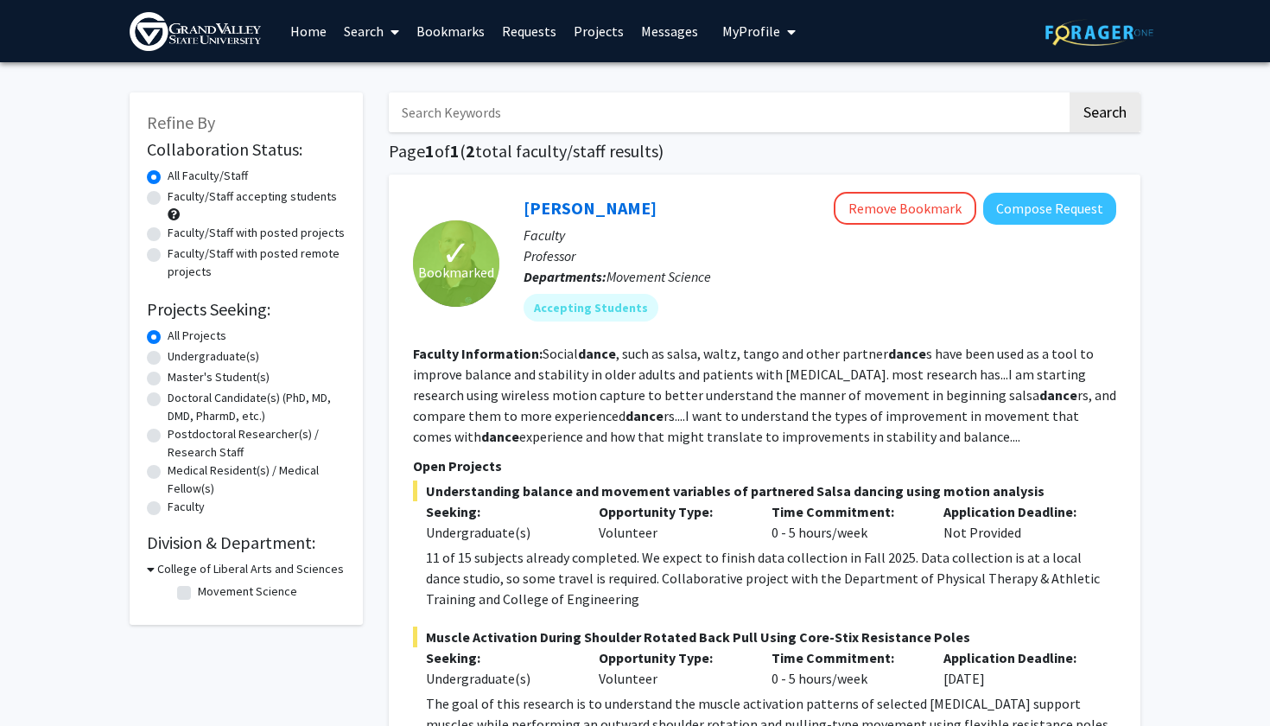
checkbox input "false"
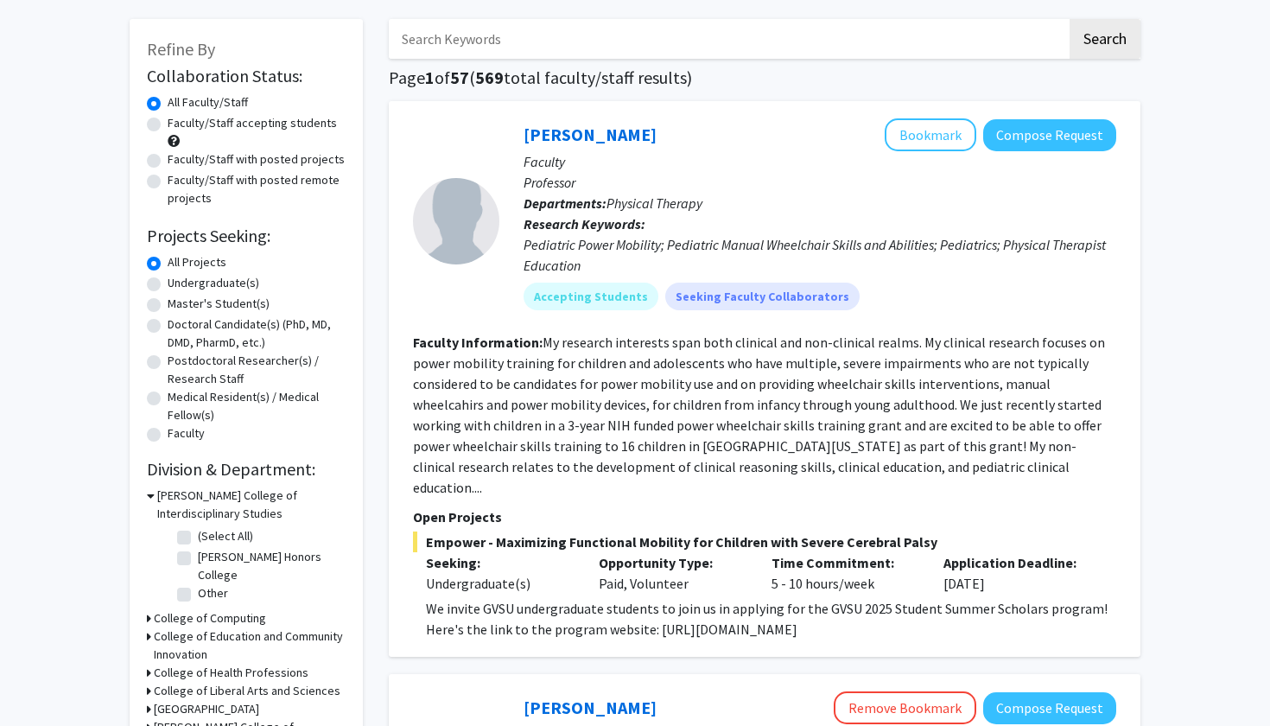
scroll to position [73, 0]
